Goal: Understand process/instructions: Learn about a topic

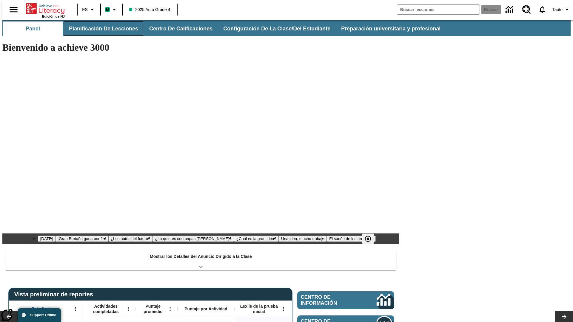
click at [100, 29] on button "Planificación de lecciones" at bounding box center [103, 28] width 79 height 14
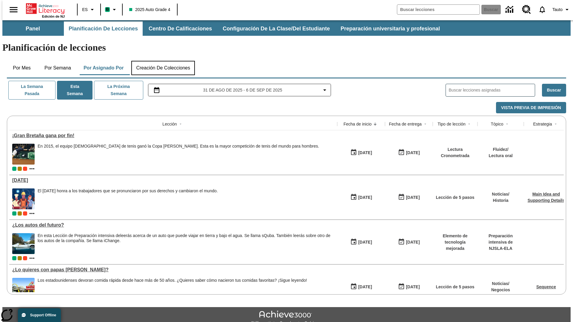
click at [163, 61] on button "Creación de colecciones" at bounding box center [163, 68] width 64 height 14
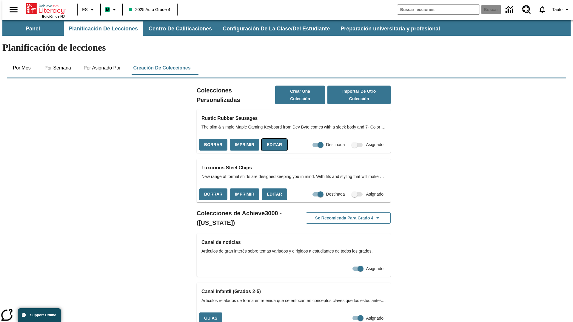
click at [272, 139] on button "Editar" at bounding box center [274, 145] width 25 height 12
